Goal: Task Accomplishment & Management: Use online tool/utility

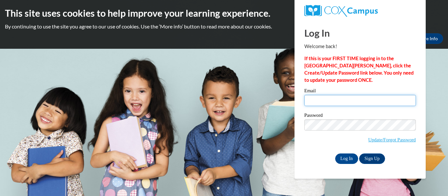
type input "mylee.martin26@buckeyehillscc.net"
click at [341, 103] on input "mylee.martin26@buckeyehillscc.net" at bounding box center [359, 100] width 111 height 11
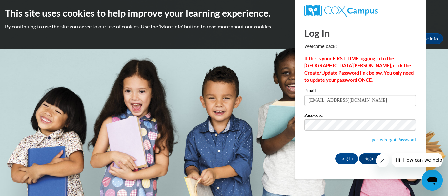
click at [412, 71] on p "If this is your FIRST TIME logging in to the NEW Cox Campus, click the Create/U…" at bounding box center [359, 69] width 111 height 29
click at [352, 160] on input "Log In" at bounding box center [346, 159] width 23 height 10
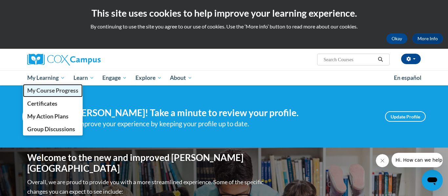
click at [51, 88] on span "My Course Progress" at bounding box center [52, 90] width 51 height 7
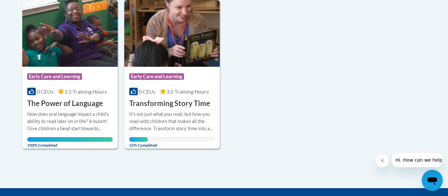
scroll to position [175, 0]
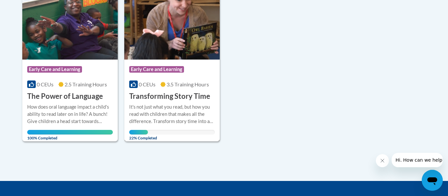
click at [184, 76] on div "Course Category: Early Care and Learning" at bounding box center [172, 70] width 86 height 15
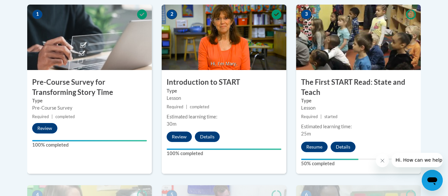
scroll to position [215, 0]
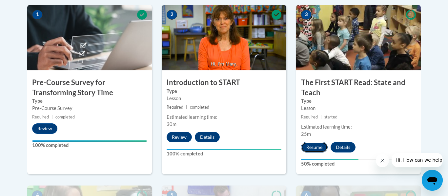
click at [312, 147] on button "Resume" at bounding box center [314, 147] width 27 height 10
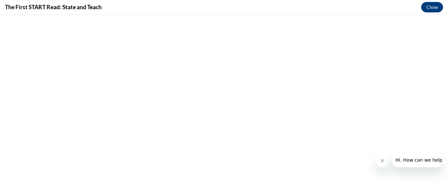
click at [379, 161] on button "Close message from company" at bounding box center [381, 160] width 13 height 13
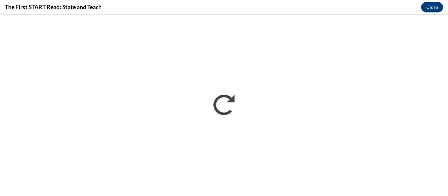
scroll to position [0, 0]
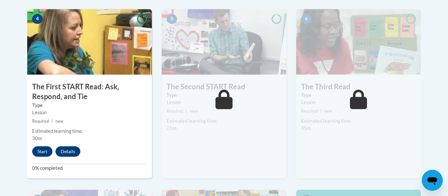
scroll to position [391, 0]
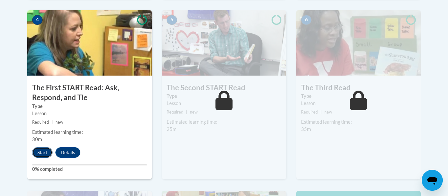
click at [42, 151] on button "Start" at bounding box center [42, 152] width 20 height 10
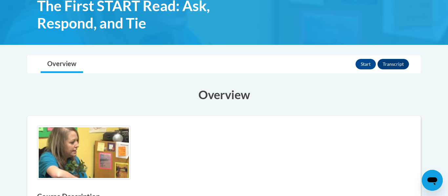
scroll to position [100, 0]
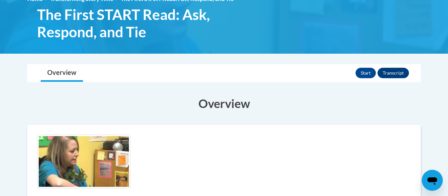
click at [371, 78] on div "Start Transcript" at bounding box center [382, 73] width 55 height 17
click at [369, 76] on button "Start" at bounding box center [365, 73] width 20 height 10
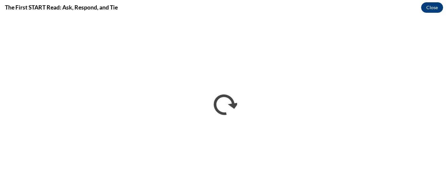
scroll to position [0, 0]
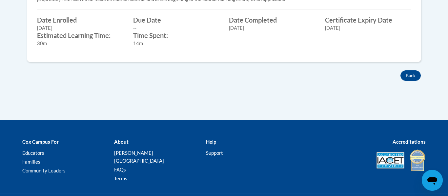
scroll to position [358, 0]
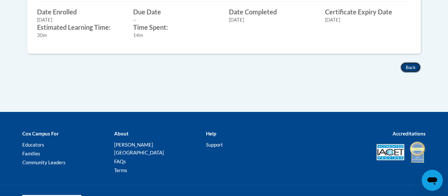
click at [415, 68] on button "Back" at bounding box center [410, 67] width 20 height 10
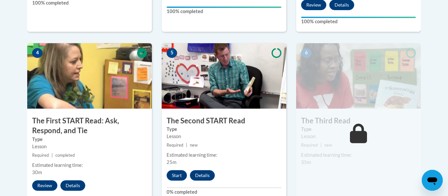
scroll to position [391, 0]
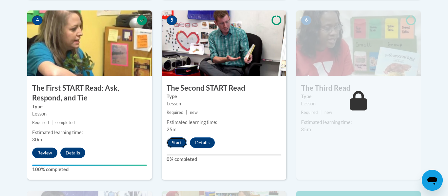
click at [177, 142] on button "Start" at bounding box center [176, 143] width 20 height 10
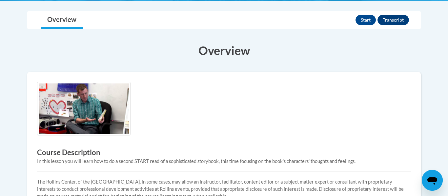
scroll to position [136, 0]
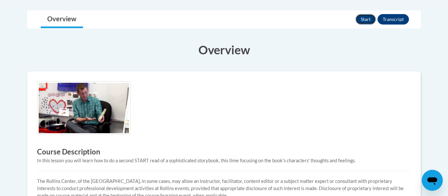
click at [363, 21] on button "Start" at bounding box center [365, 19] width 20 height 10
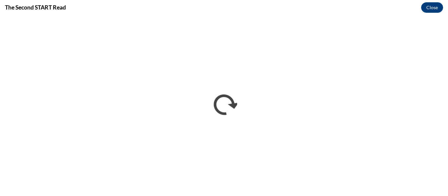
scroll to position [0, 0]
